Goal: Task Accomplishment & Management: Use online tool/utility

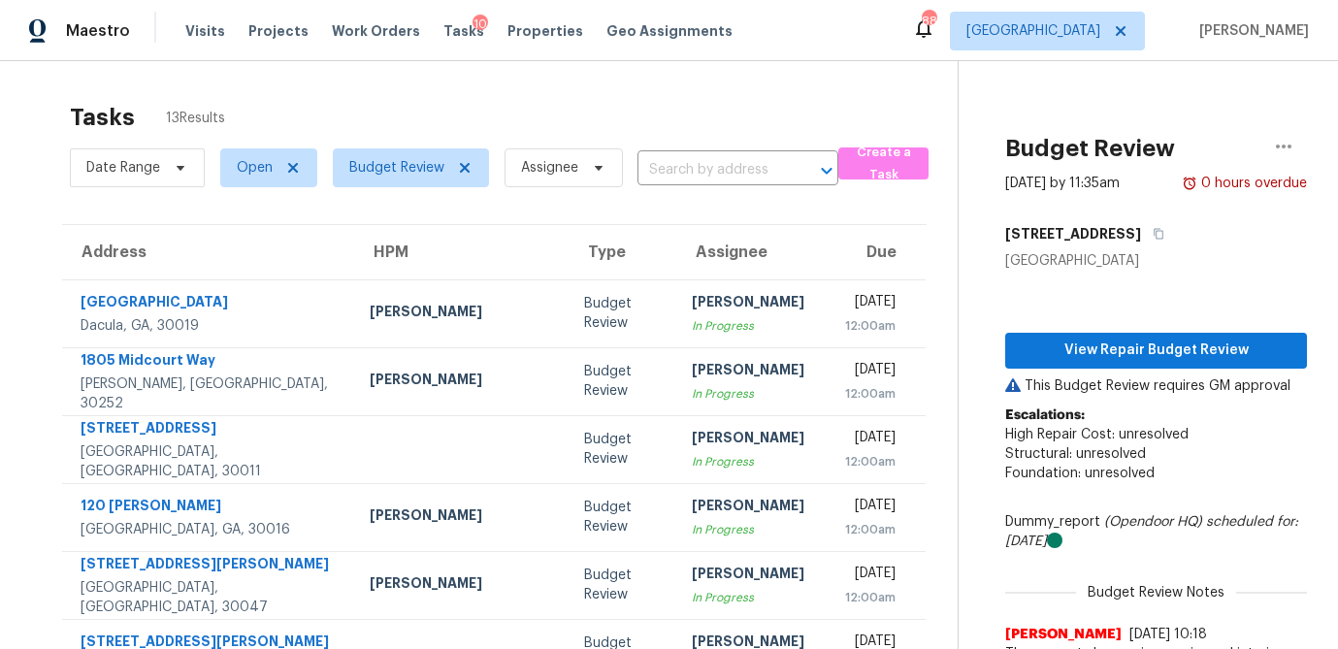
scroll to position [157, 0]
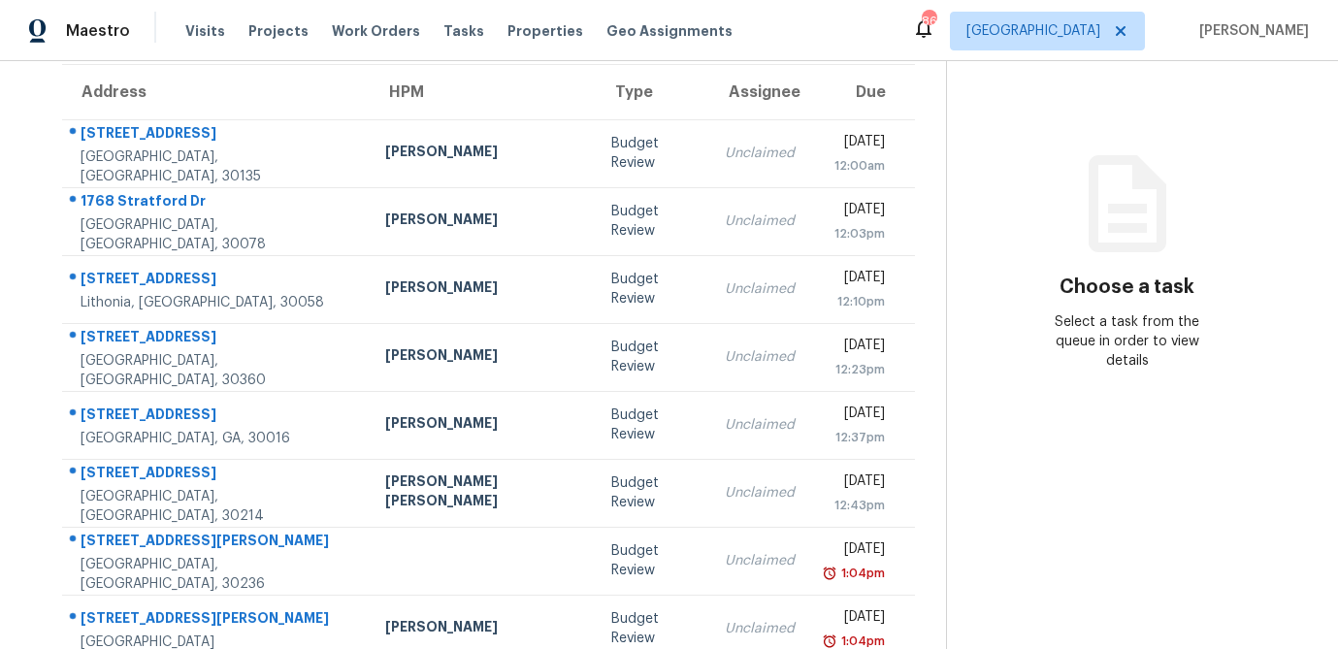
scroll to position [257, 0]
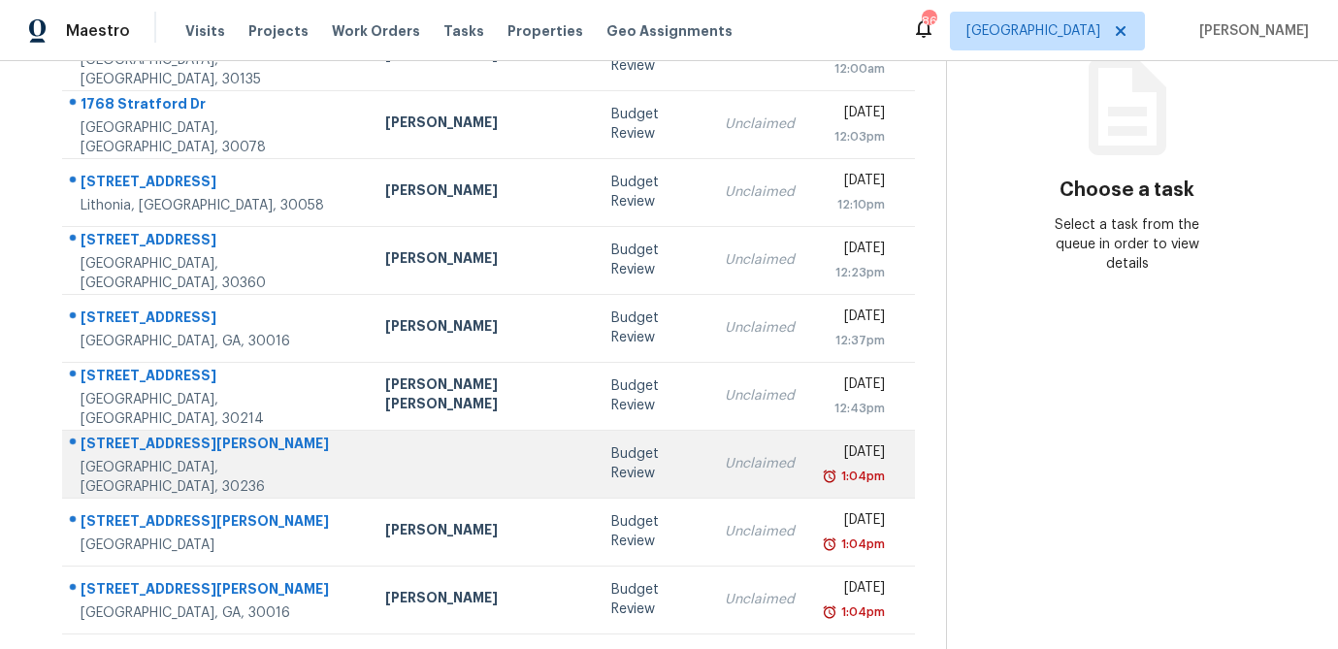
click at [596, 477] on td "Budget Review" at bounding box center [652, 464] width 113 height 68
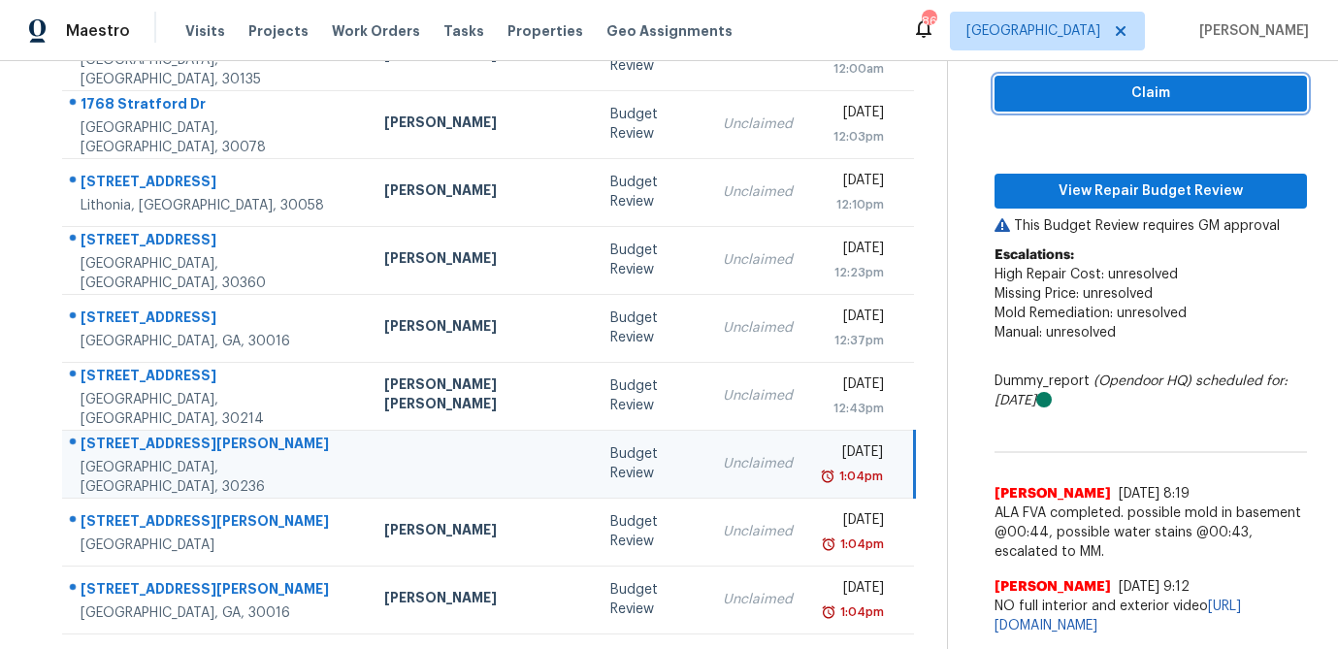
click at [1201, 82] on span "Claim" at bounding box center [1150, 94] width 281 height 24
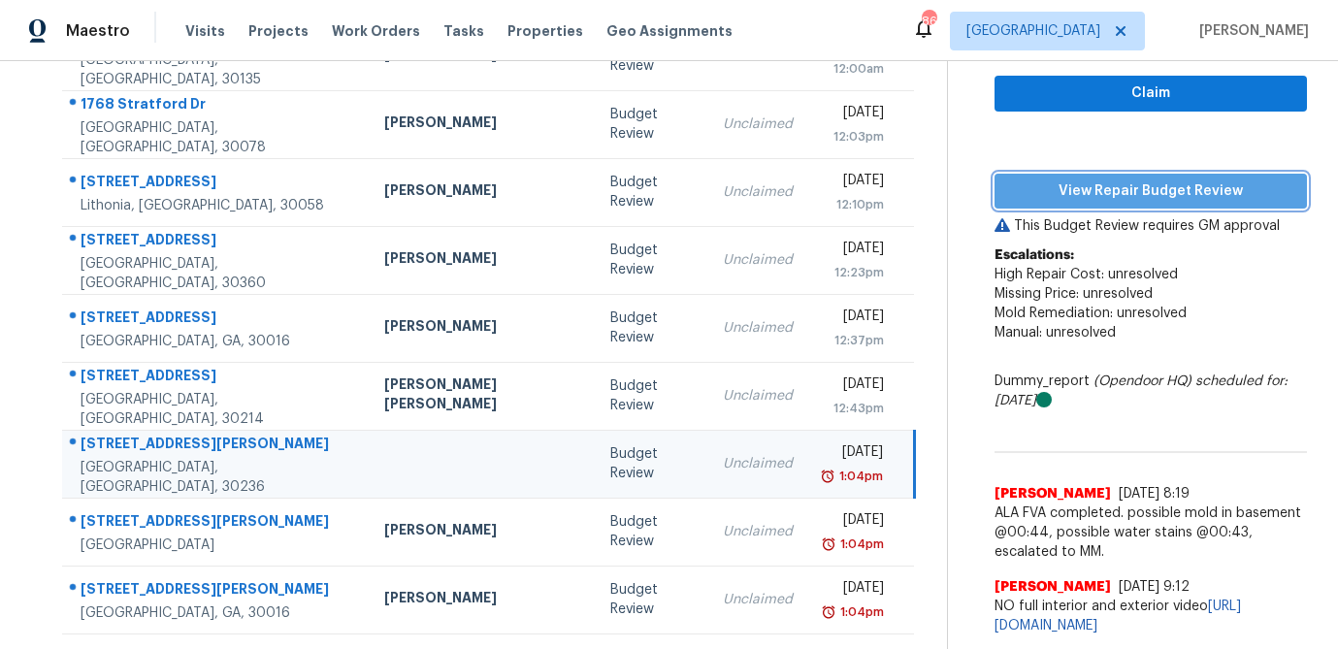
click at [1153, 174] on button "View Repair Budget Review" at bounding box center [1151, 192] width 313 height 36
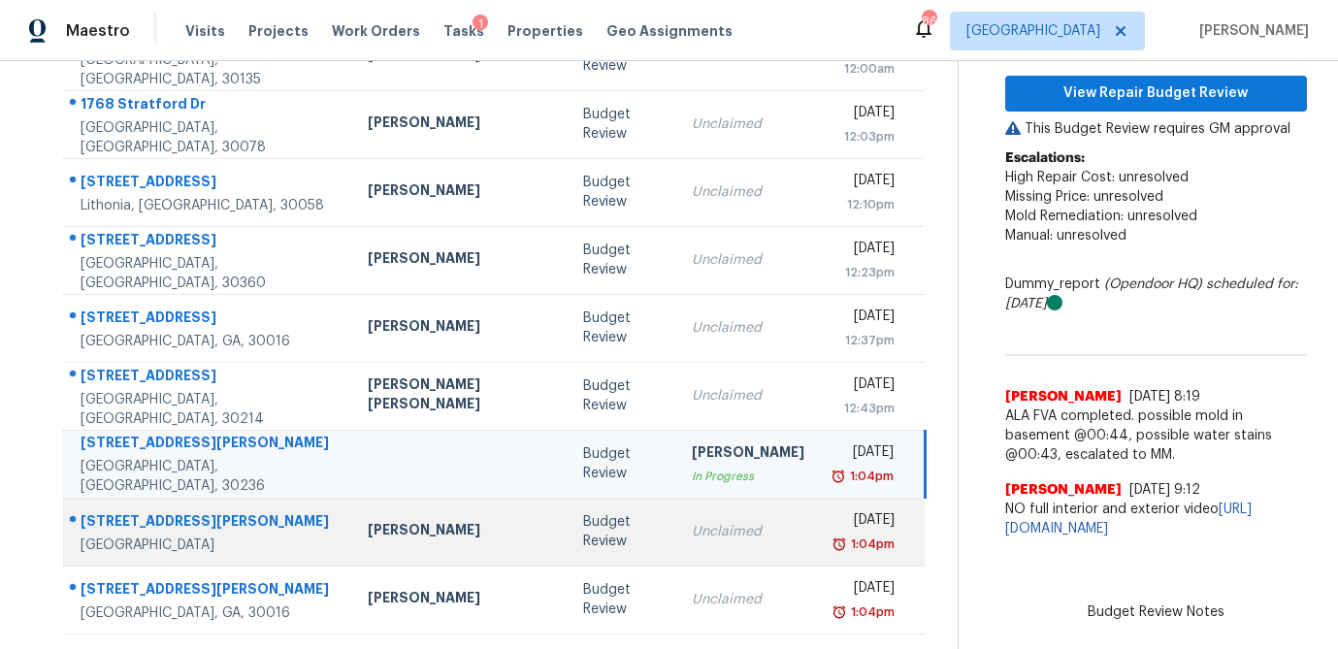
click at [692, 531] on div "Unclaimed" at bounding box center [748, 531] width 113 height 19
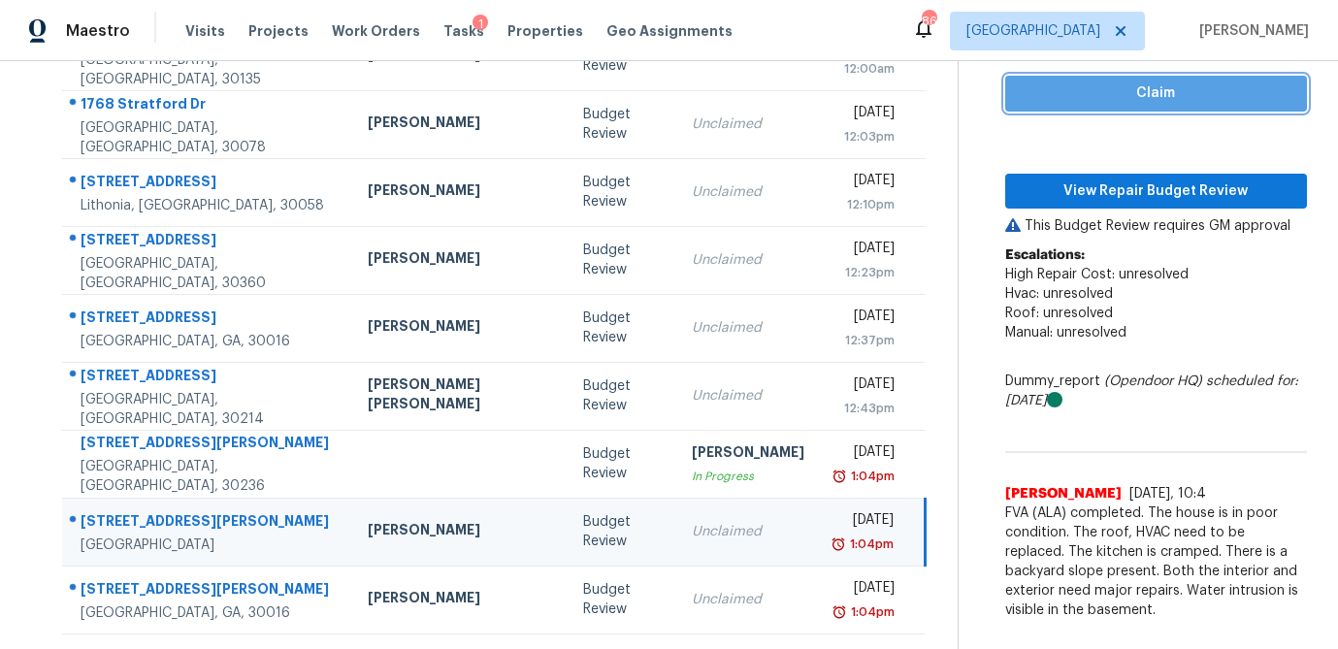
click at [1103, 101] on span "Claim" at bounding box center [1156, 94] width 271 height 24
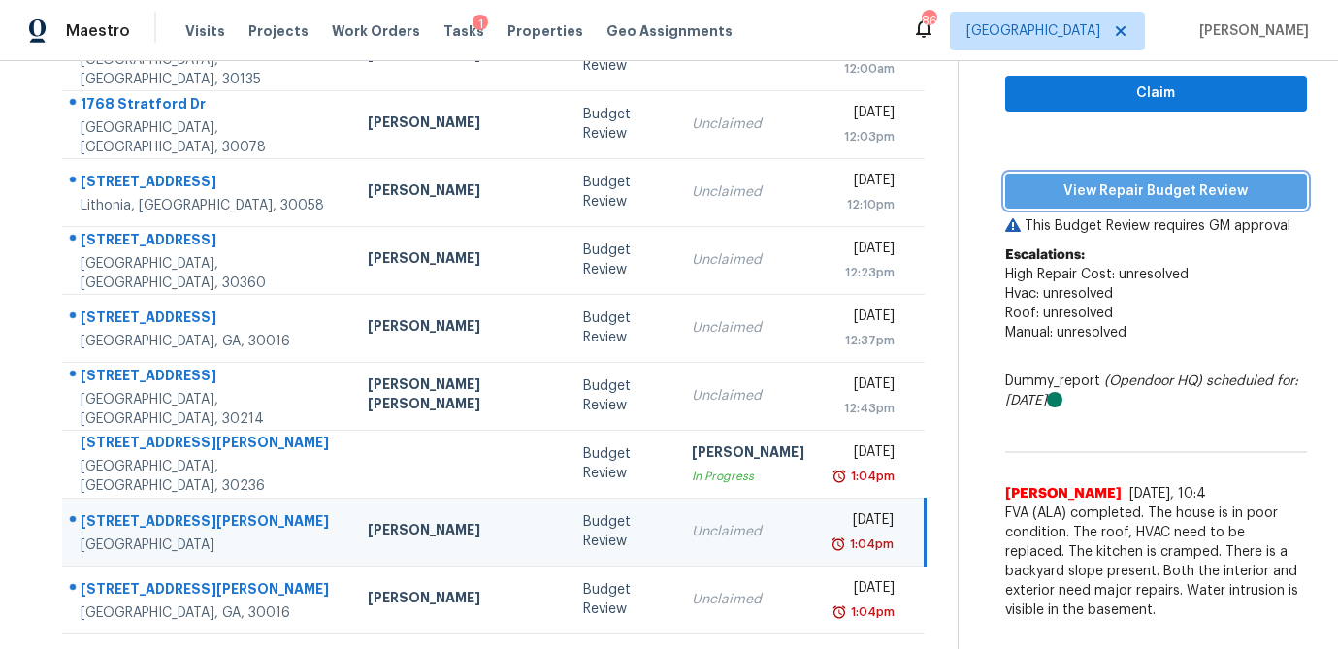
click at [1088, 189] on span "View Repair Budget Review" at bounding box center [1156, 192] width 271 height 24
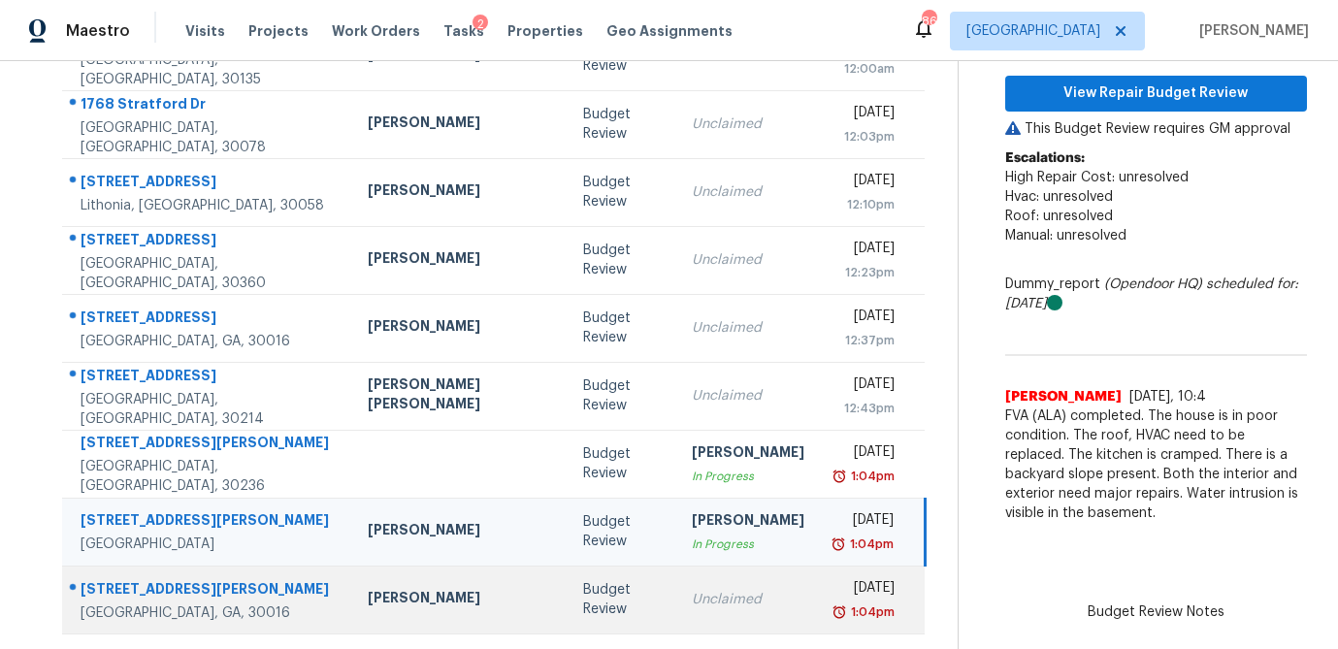
click at [676, 585] on td "Unclaimed" at bounding box center [748, 600] width 144 height 68
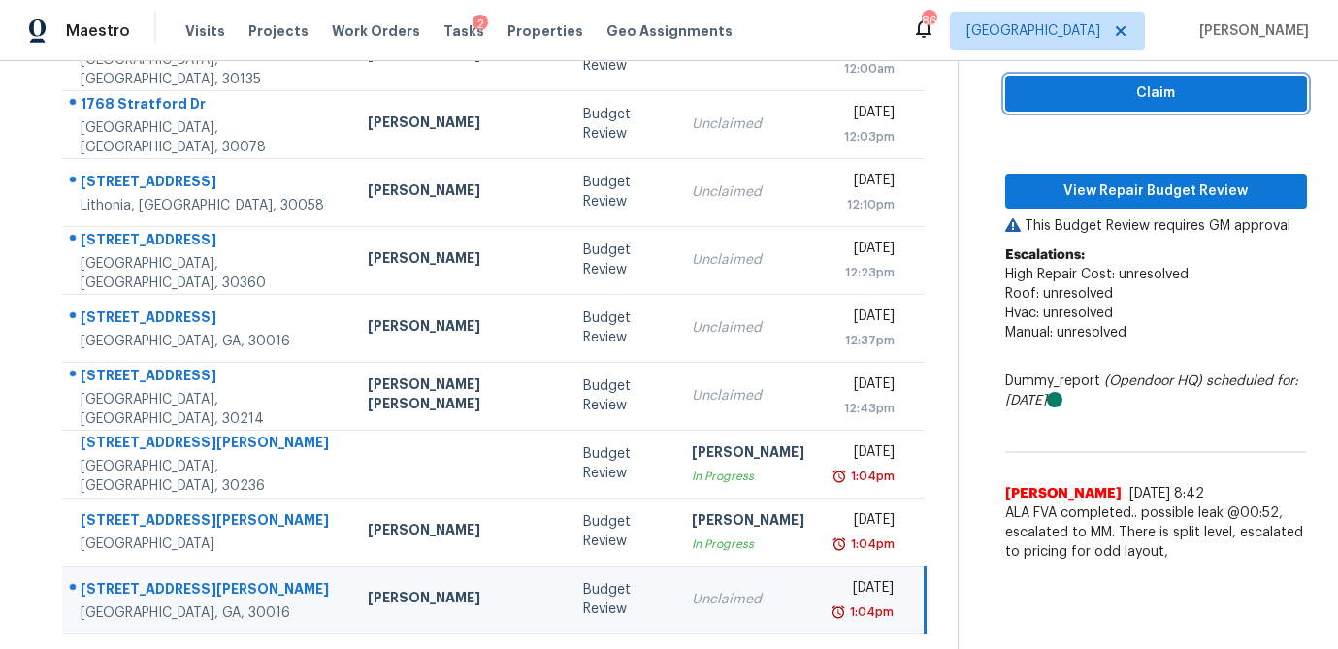
click at [1169, 103] on span "Claim" at bounding box center [1156, 94] width 271 height 24
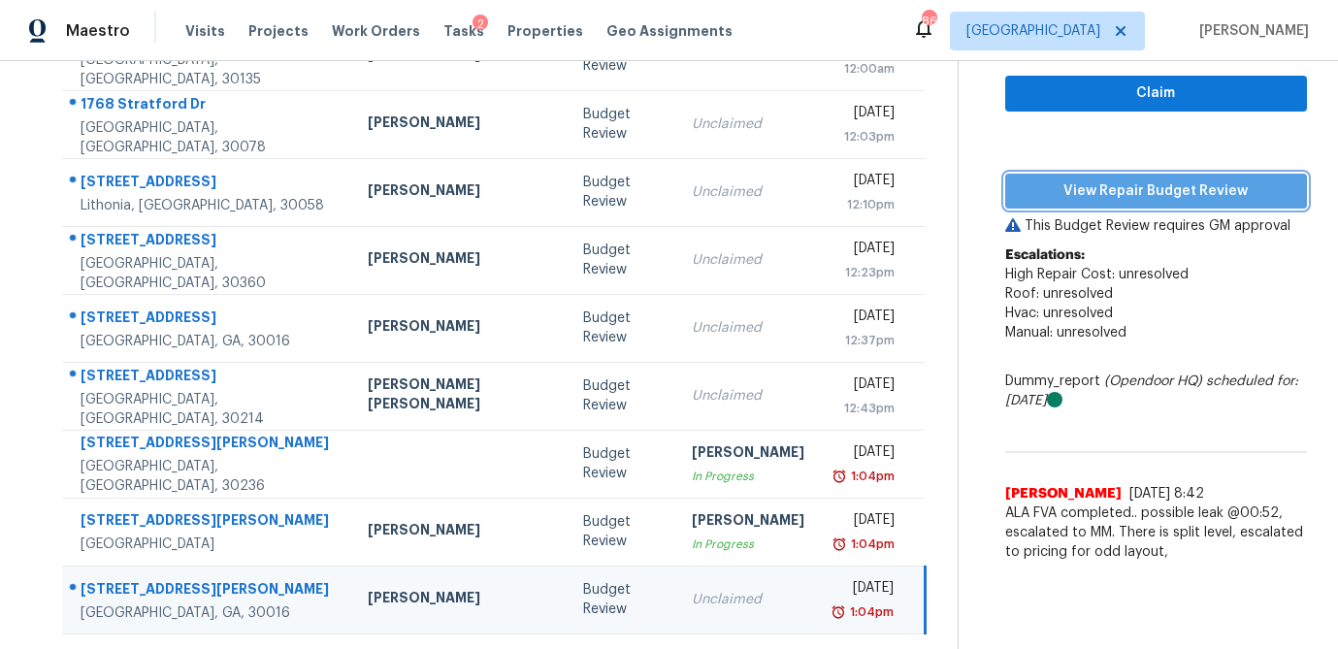
click at [1137, 198] on span "View Repair Budget Review" at bounding box center [1156, 192] width 271 height 24
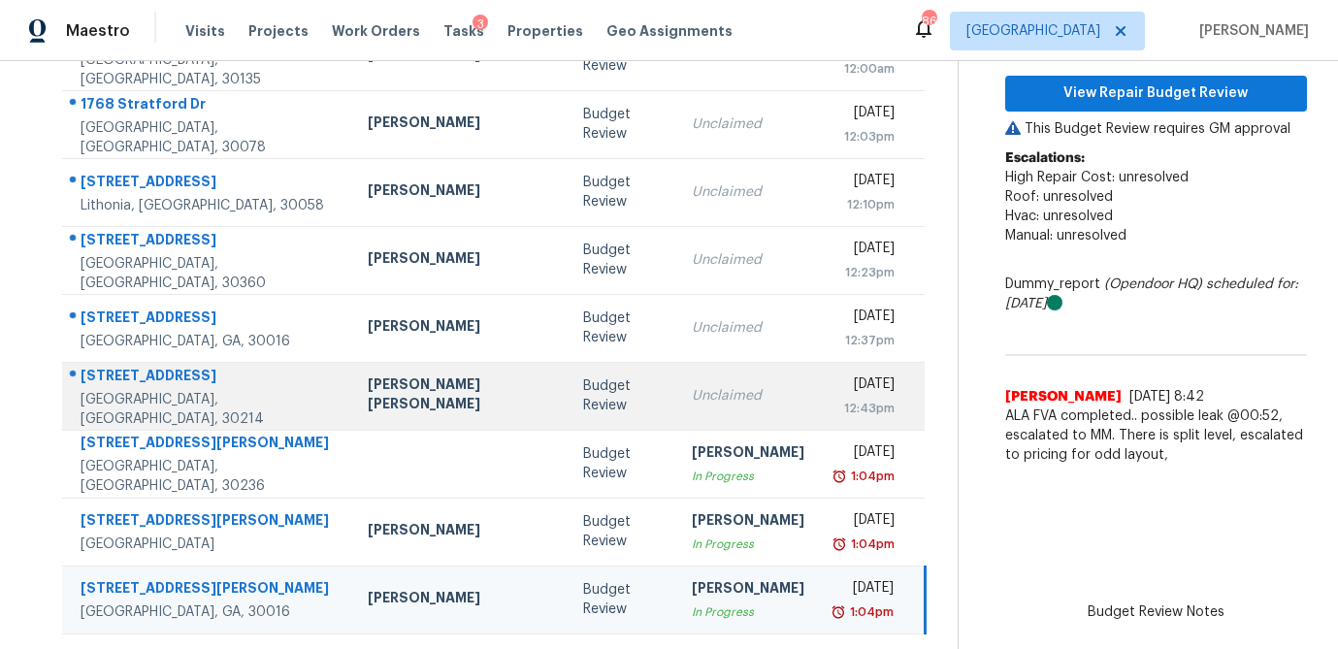
click at [692, 397] on div "Unclaimed" at bounding box center [748, 395] width 113 height 19
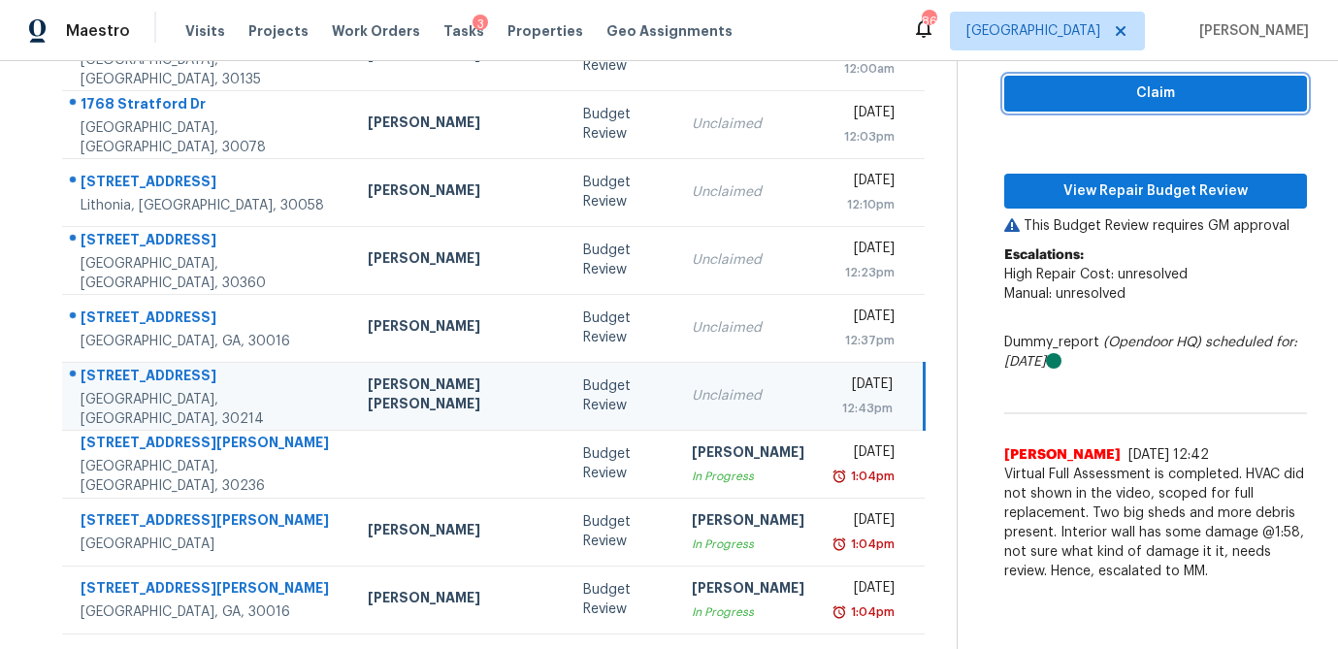
click at [1157, 94] on span "Claim" at bounding box center [1156, 94] width 272 height 24
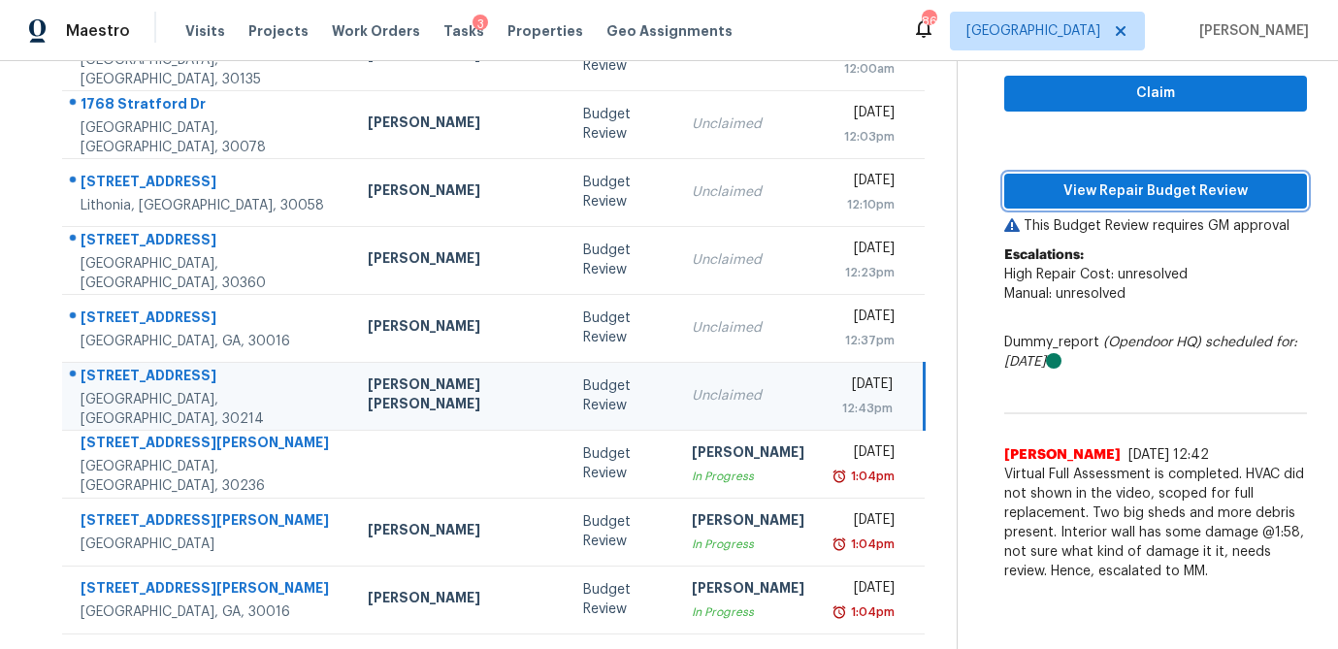
click at [1131, 187] on span "View Repair Budget Review" at bounding box center [1156, 192] width 272 height 24
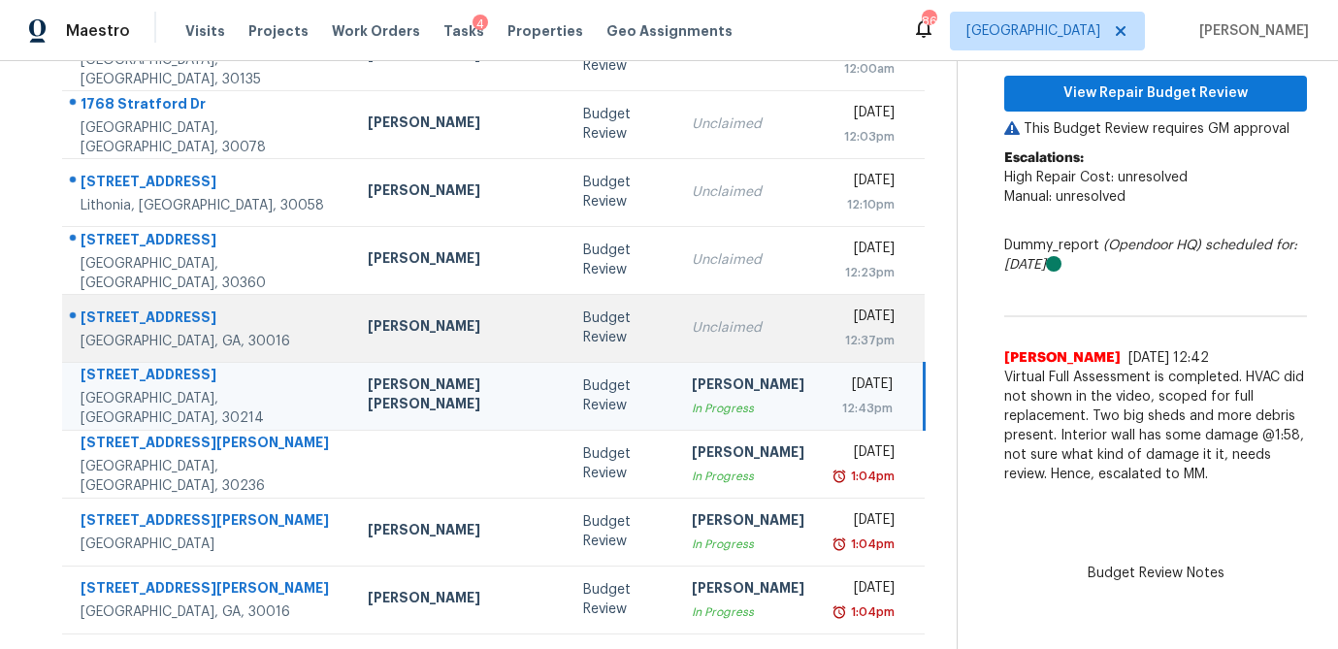
click at [676, 343] on td "Unclaimed" at bounding box center [748, 328] width 144 height 68
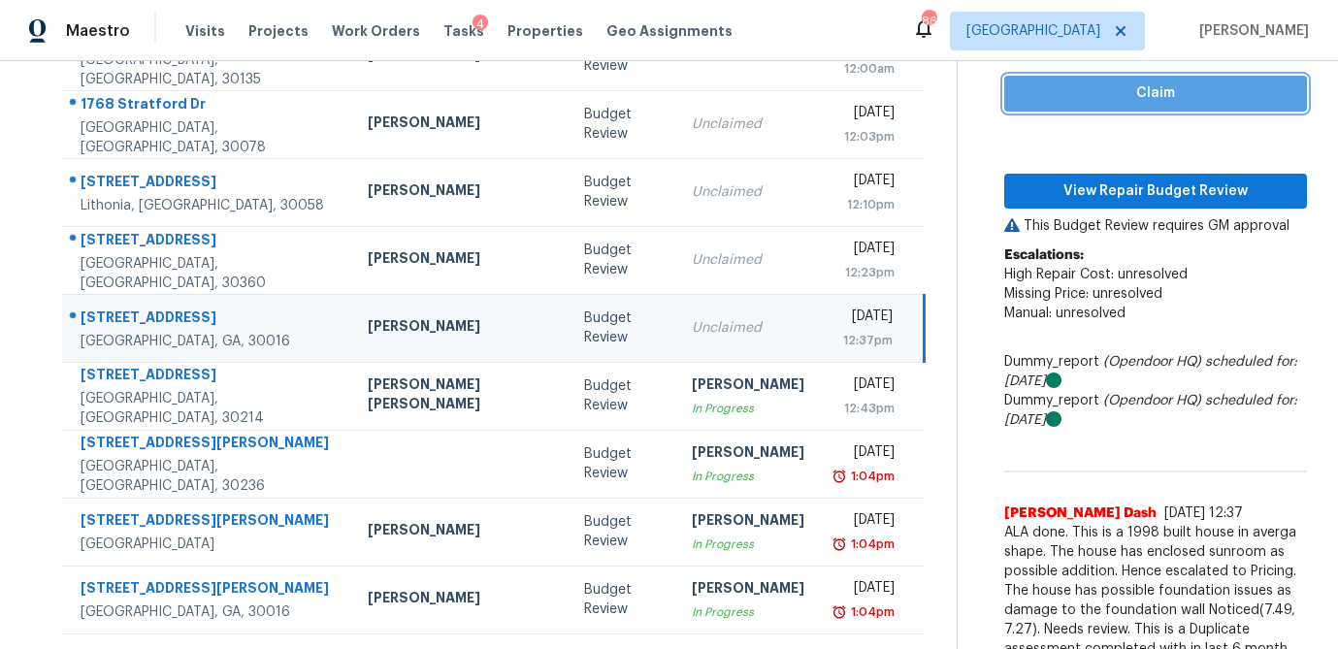
click at [1118, 98] on span "Claim" at bounding box center [1156, 94] width 272 height 24
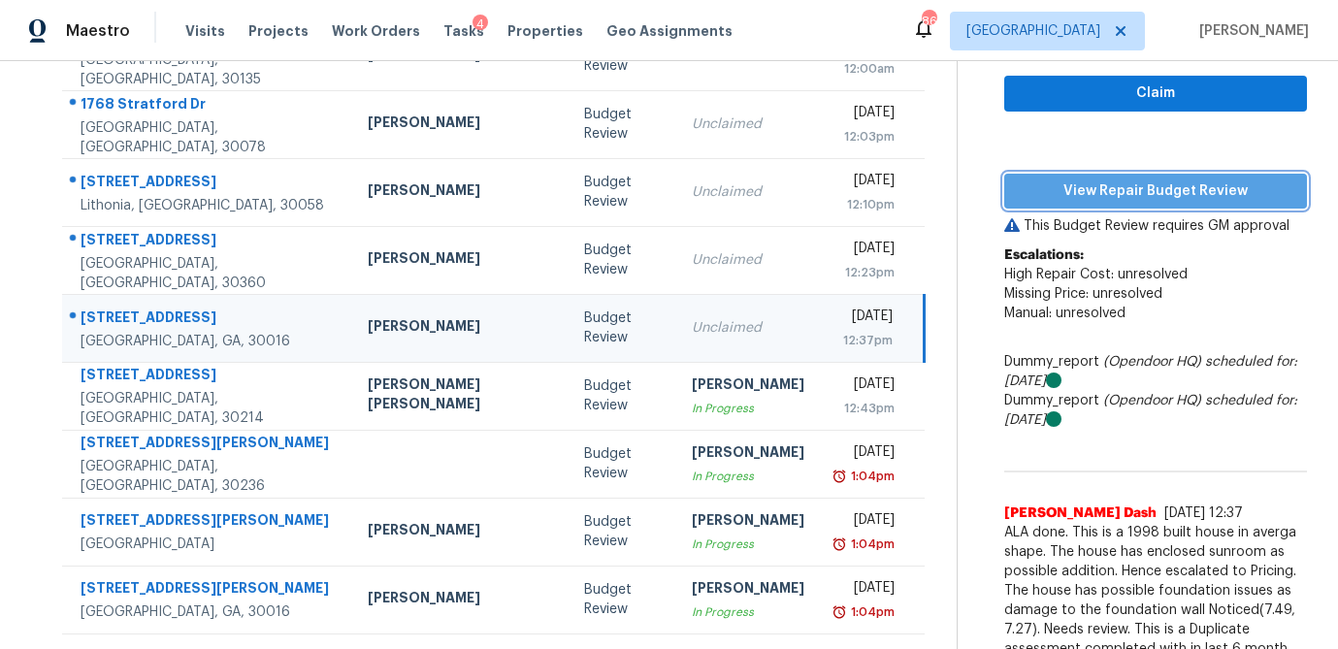
click at [1108, 196] on span "View Repair Budget Review" at bounding box center [1156, 192] width 272 height 24
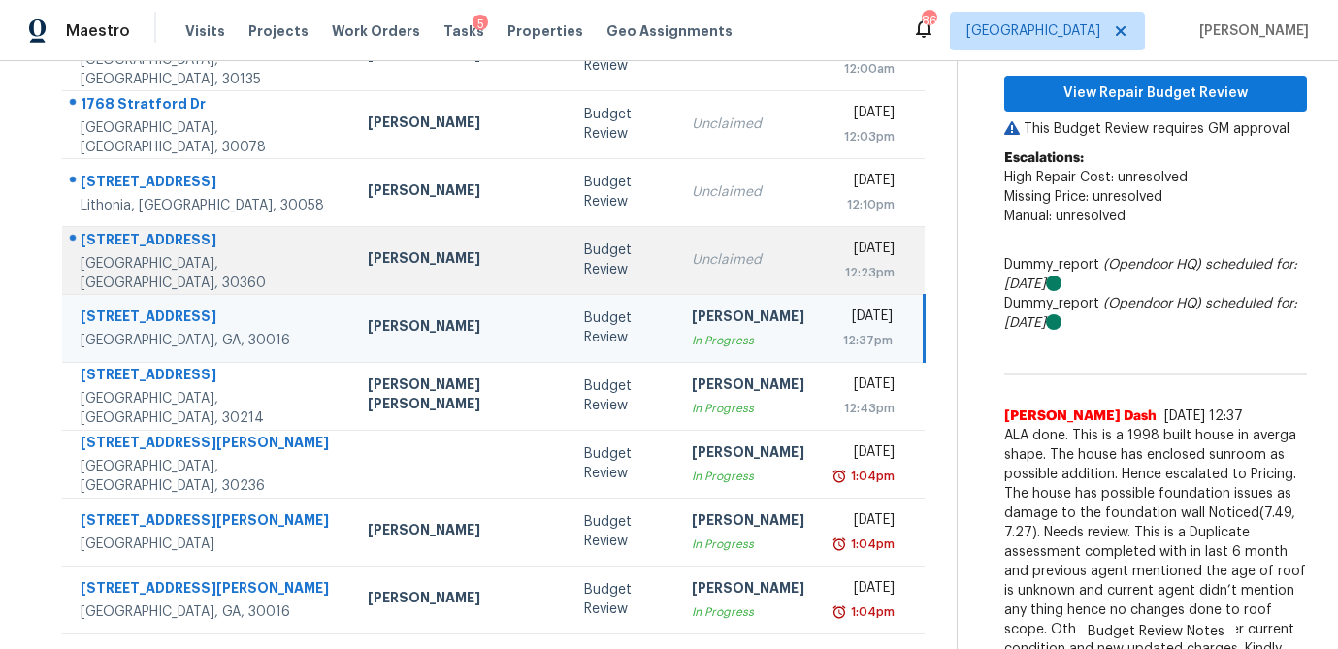
click at [692, 263] on div "Unclaimed" at bounding box center [748, 259] width 113 height 19
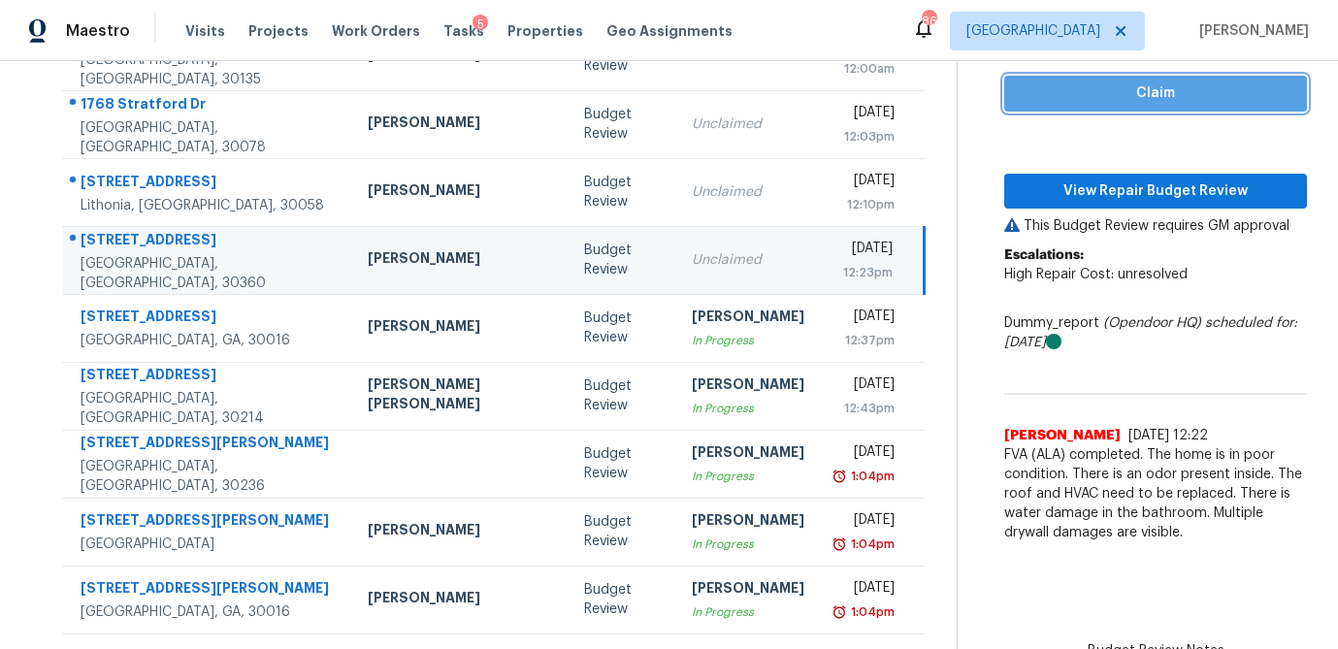
drag, startPoint x: 1044, startPoint y: 98, endPoint x: 1039, endPoint y: 151, distance: 53.6
click at [1043, 99] on span "Claim" at bounding box center [1156, 94] width 272 height 24
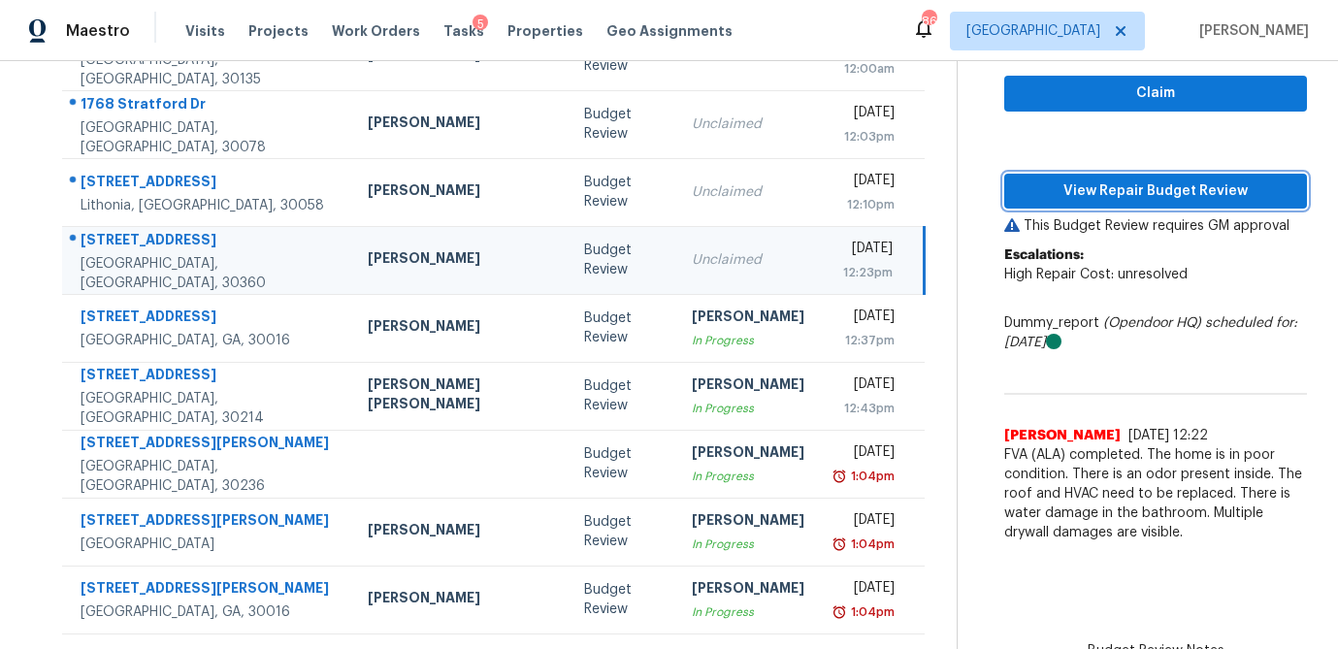
click at [1041, 183] on span "View Repair Budget Review" at bounding box center [1156, 192] width 272 height 24
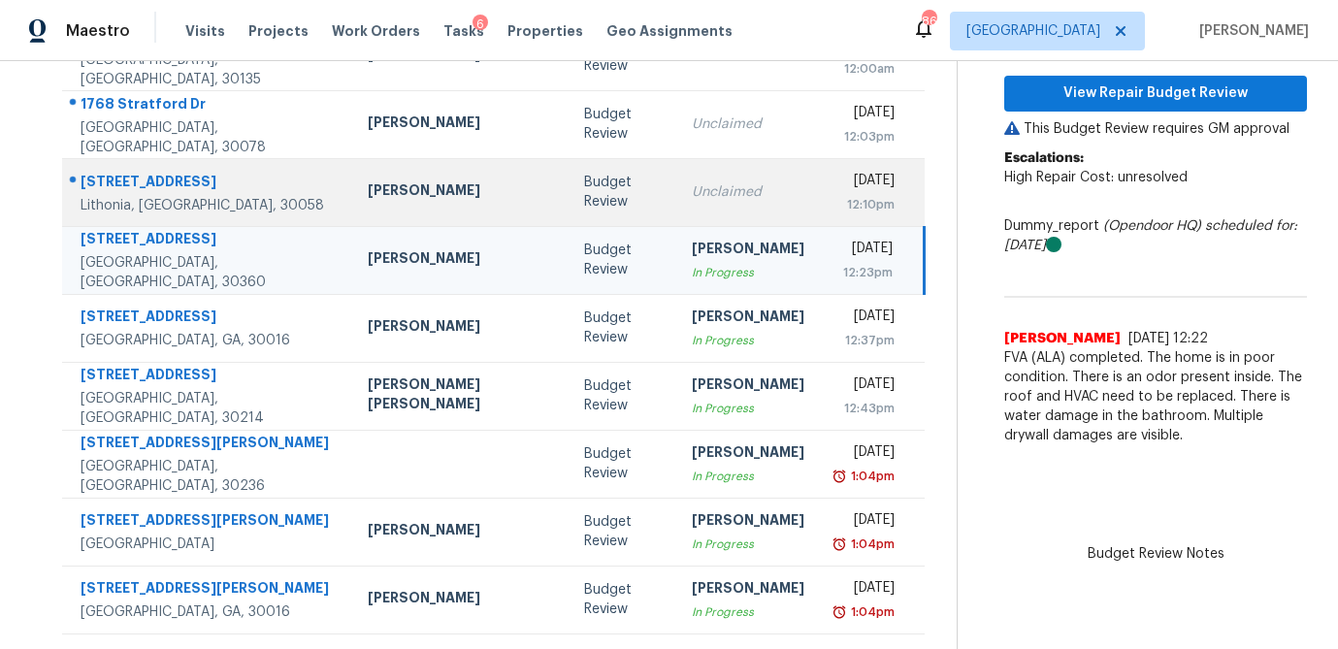
click at [584, 197] on div "Budget Review" at bounding box center [623, 192] width 78 height 39
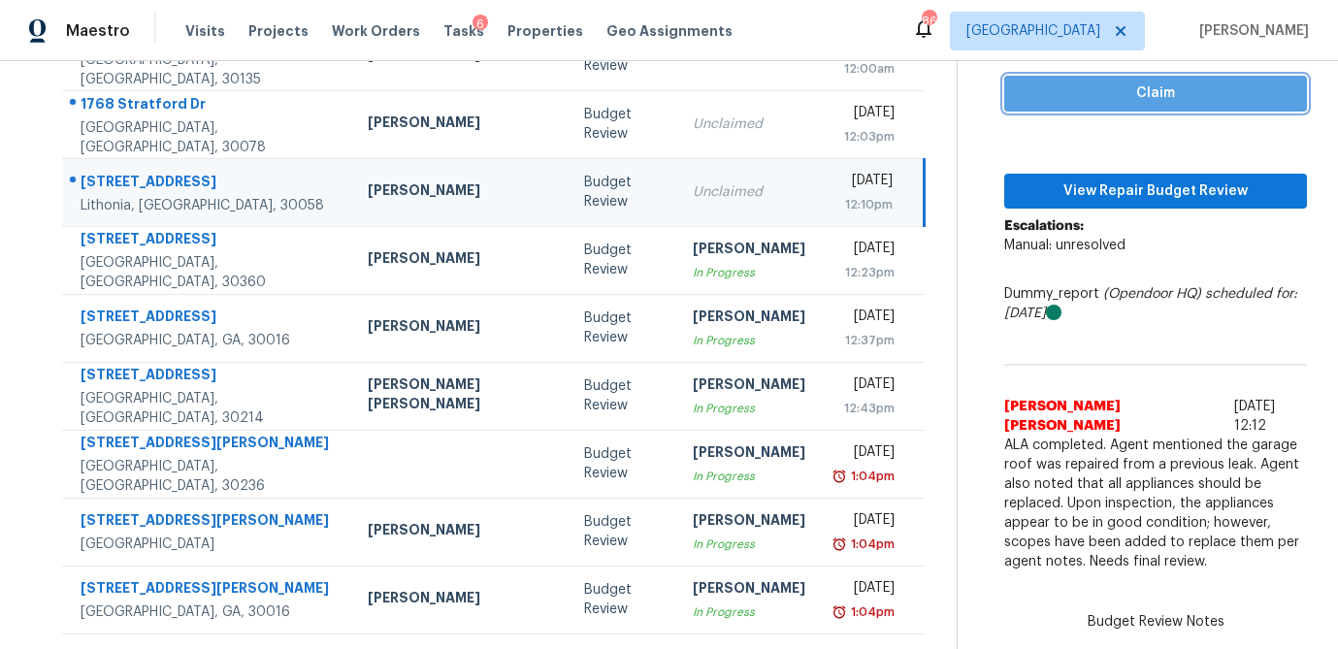
drag, startPoint x: 1136, startPoint y: 98, endPoint x: 1115, endPoint y: 124, distance: 33.8
click at [1136, 98] on span "Claim" at bounding box center [1156, 94] width 272 height 24
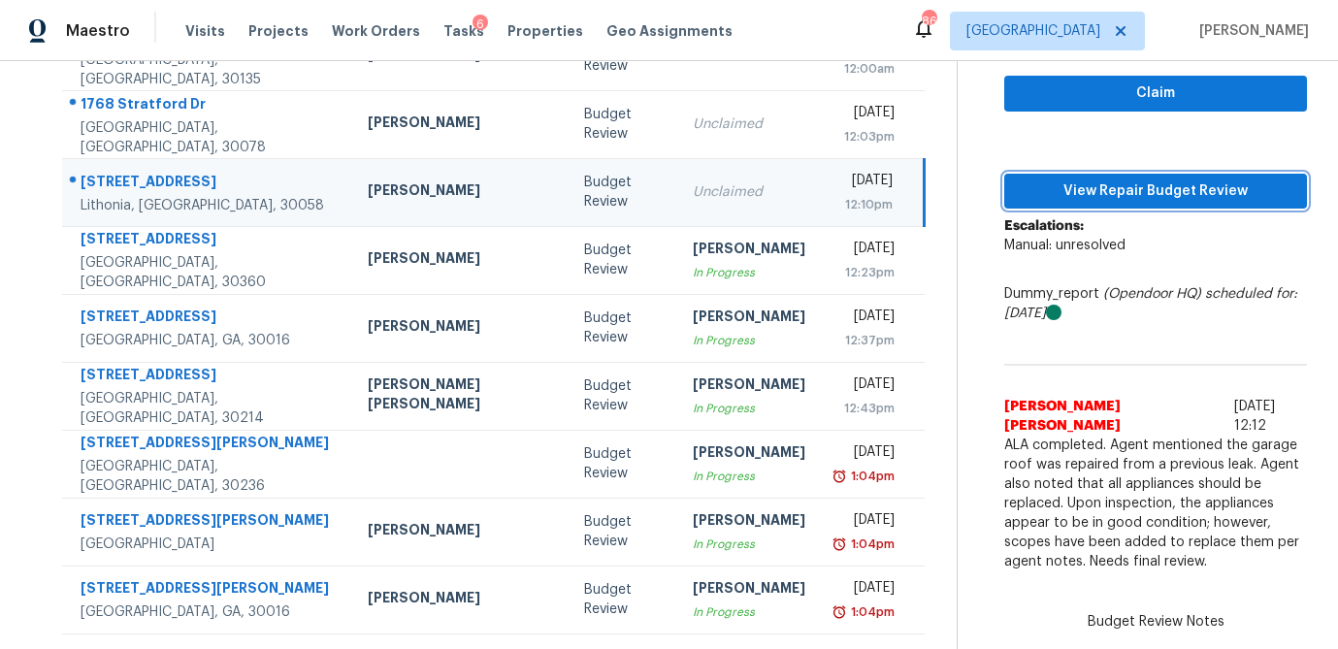
click at [1078, 197] on span "View Repair Budget Review" at bounding box center [1156, 192] width 272 height 24
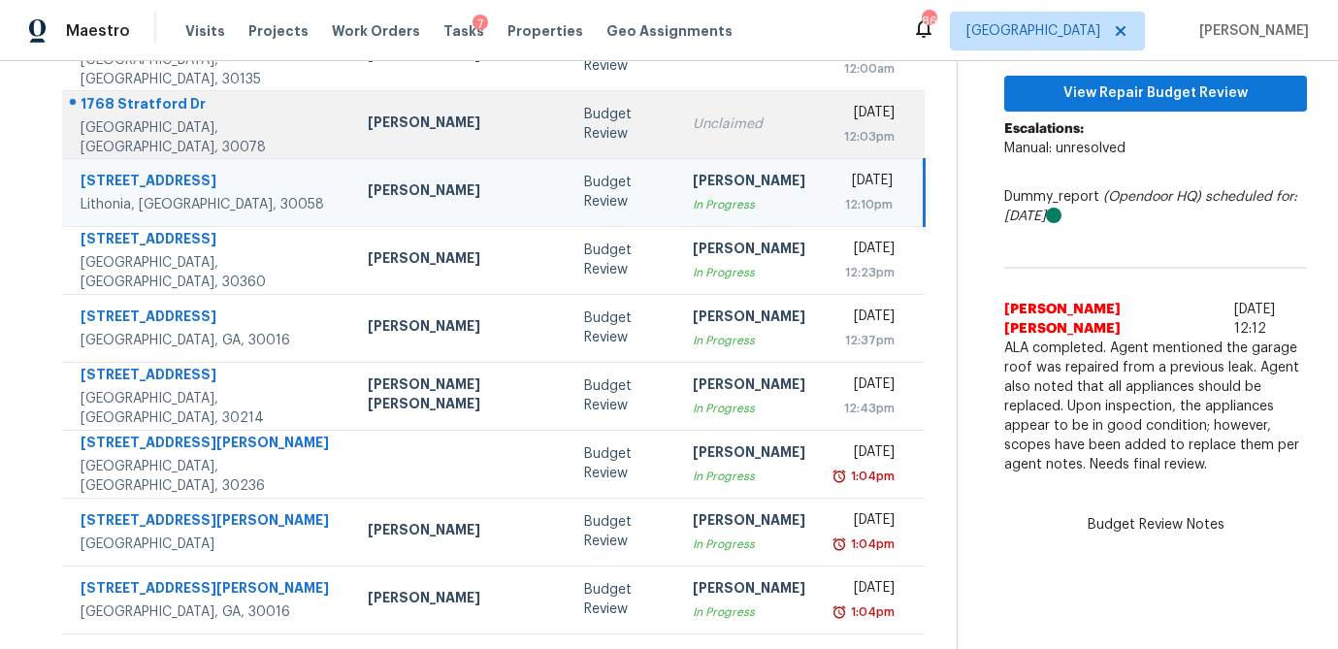
click at [677, 125] on td "Unclaimed" at bounding box center [749, 124] width 144 height 68
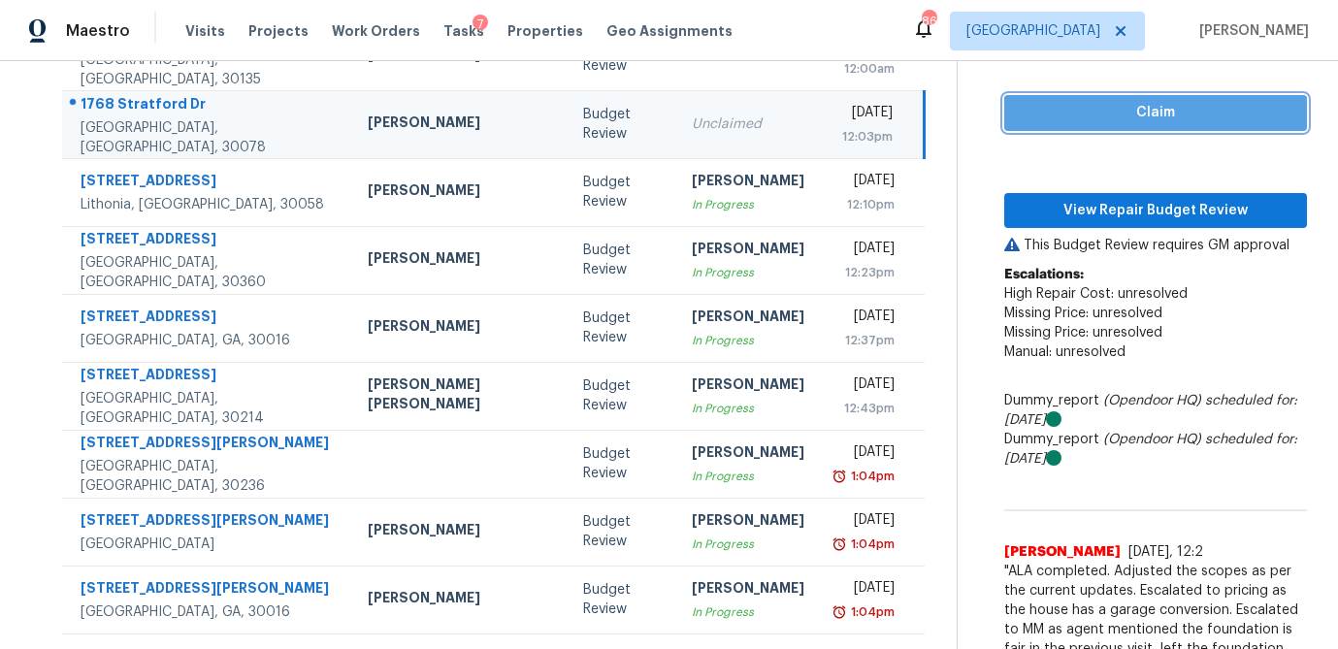
drag, startPoint x: 1236, startPoint y: 107, endPoint x: 1216, endPoint y: 127, distance: 28.8
click at [1235, 107] on button "Claim" at bounding box center [1155, 113] width 303 height 36
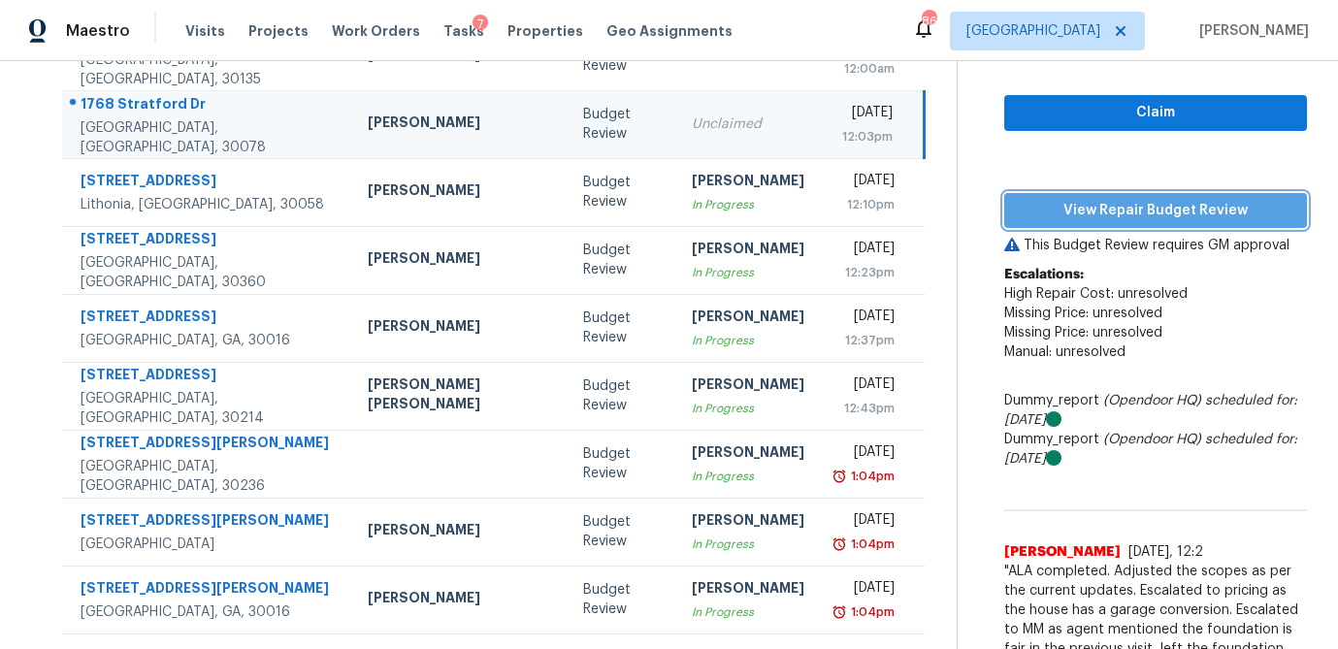
click at [1187, 193] on button "View Repair Budget Review" at bounding box center [1155, 211] width 303 height 36
